Goal: Task Accomplishment & Management: Use online tool/utility

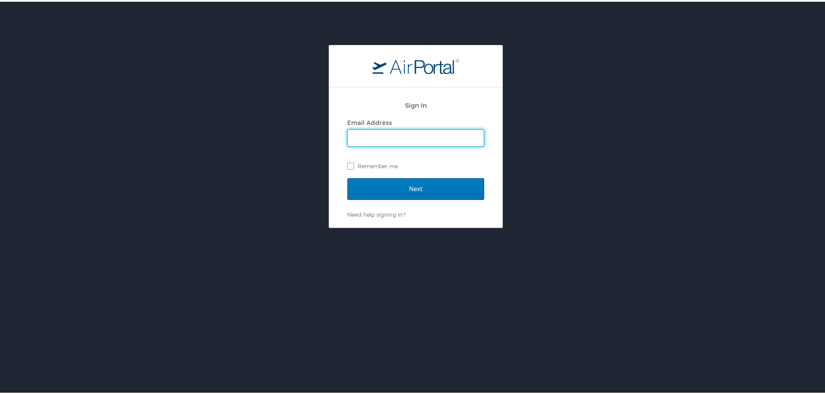
type input "kathryn.exposito@jobot.com"
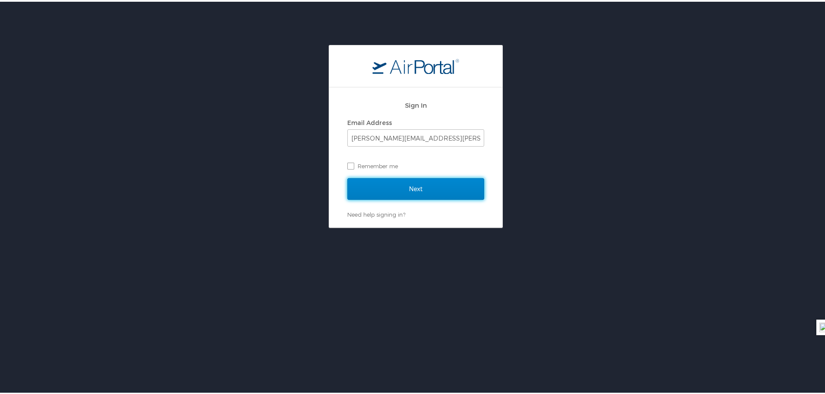
click at [396, 184] on input "Next" at bounding box center [415, 188] width 137 height 22
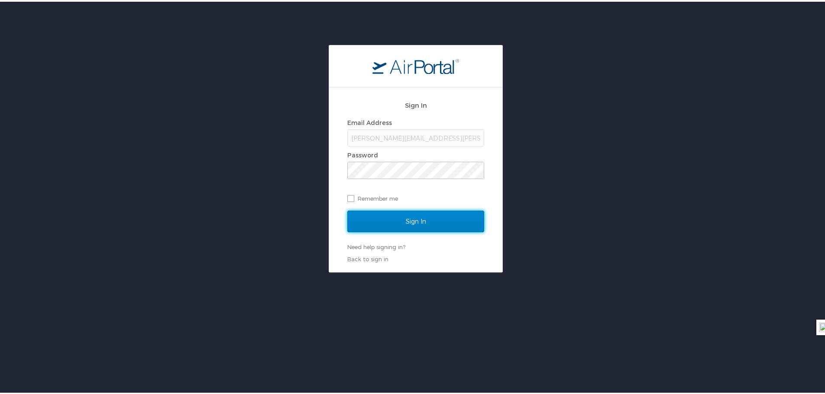
click at [382, 226] on input "Sign In" at bounding box center [415, 220] width 137 height 22
